Goal: Check status: Check status

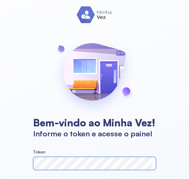
click at [77, 163] on html "Bem-vindo ao Minha Vez! Informe o token e acesse o painel Token Acessar" at bounding box center [94, 104] width 189 height 209
